Goal: Task Accomplishment & Management: Use online tool/utility

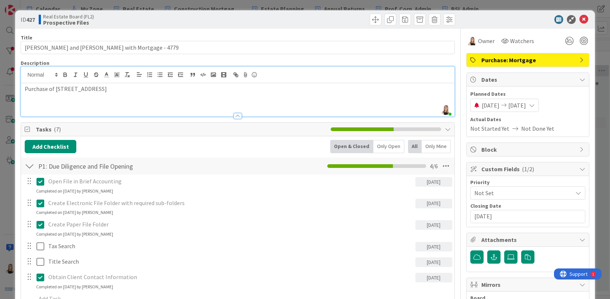
scroll to position [99, 0]
click at [580, 21] on icon at bounding box center [583, 19] width 9 height 9
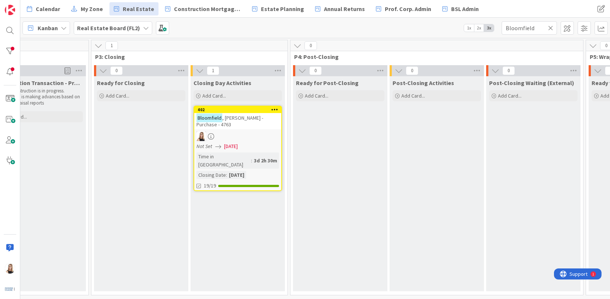
scroll to position [0, 1443]
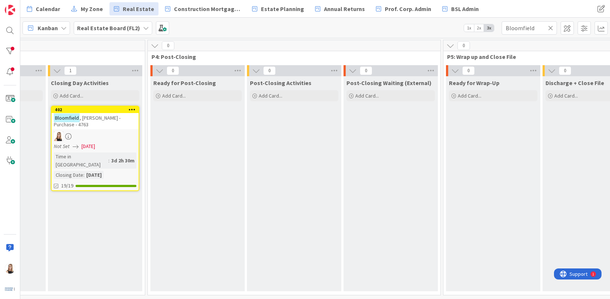
click at [550, 29] on icon at bounding box center [550, 28] width 5 height 7
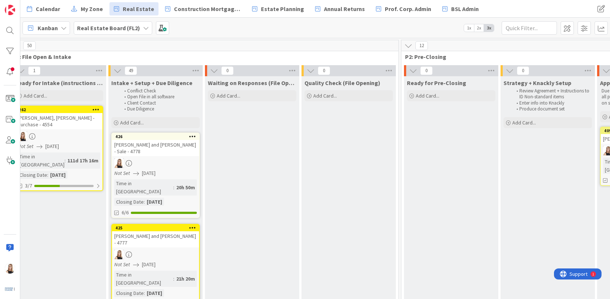
scroll to position [0, 0]
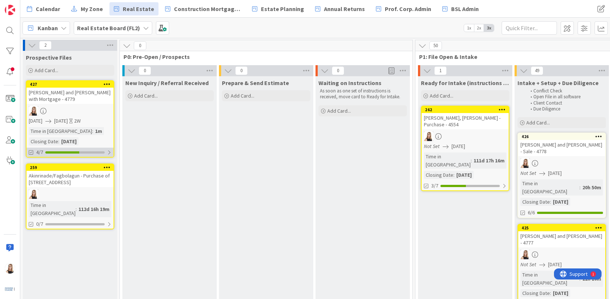
click at [81, 155] on div "4/7" at bounding box center [70, 152] width 87 height 9
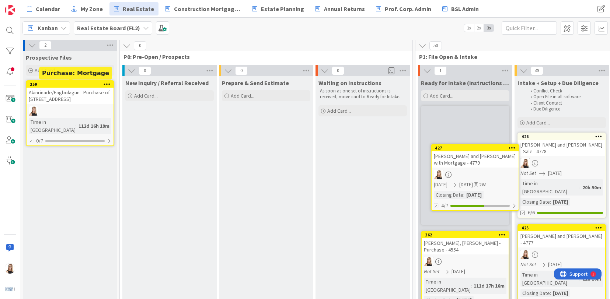
scroll to position [0, 7]
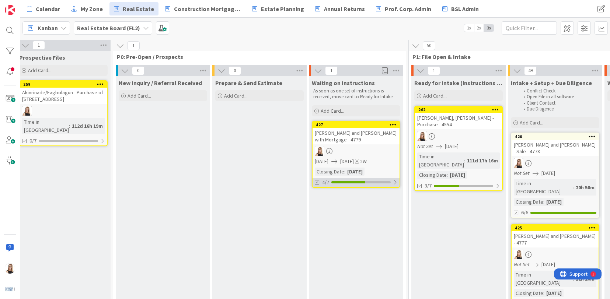
click at [364, 183] on div "4/7" at bounding box center [355, 182] width 87 height 9
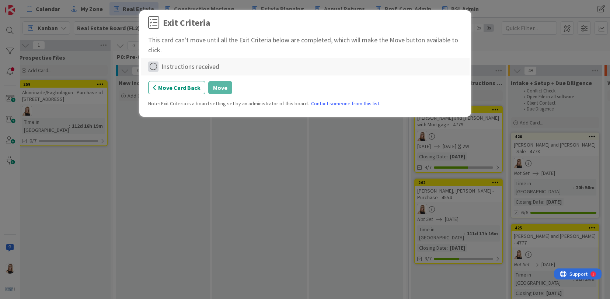
click at [152, 66] on icon at bounding box center [153, 67] width 10 height 10
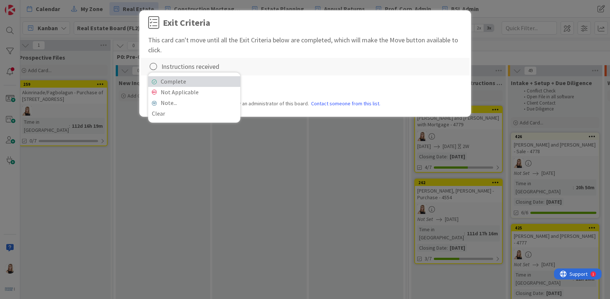
click at [211, 83] on link "Complete" at bounding box center [194, 81] width 92 height 11
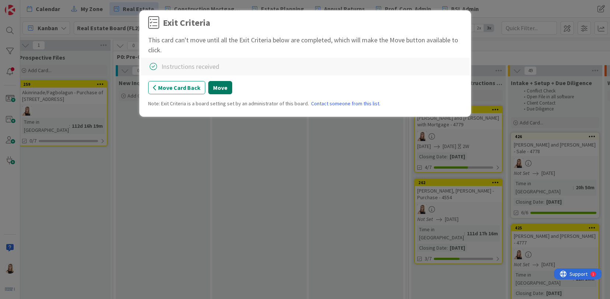
click at [225, 90] on button "Move" at bounding box center [220, 87] width 24 height 13
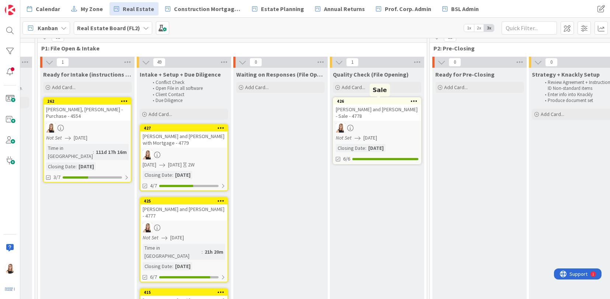
scroll to position [0, 378]
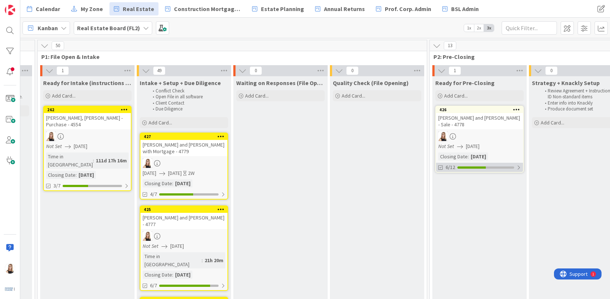
click at [481, 163] on div "6/12" at bounding box center [479, 167] width 87 height 9
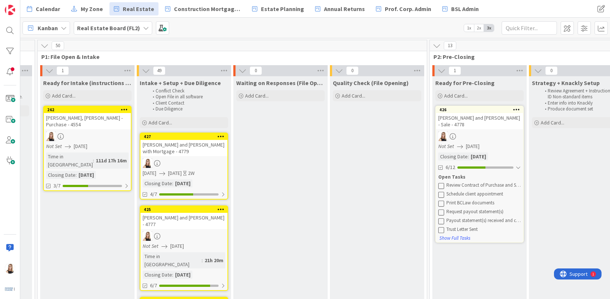
click at [439, 183] on icon at bounding box center [441, 186] width 6 height 6
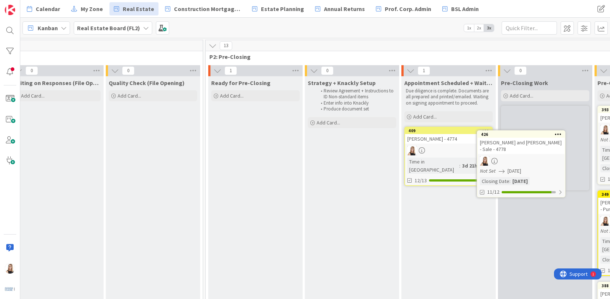
scroll to position [0, 634]
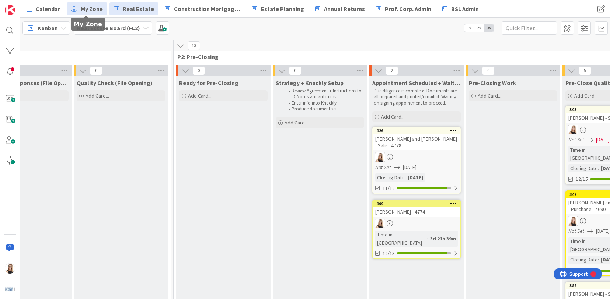
drag, startPoint x: 492, startPoint y: 108, endPoint x: 76, endPoint y: 7, distance: 428.8
